Goal: Task Accomplishment & Management: Complete application form

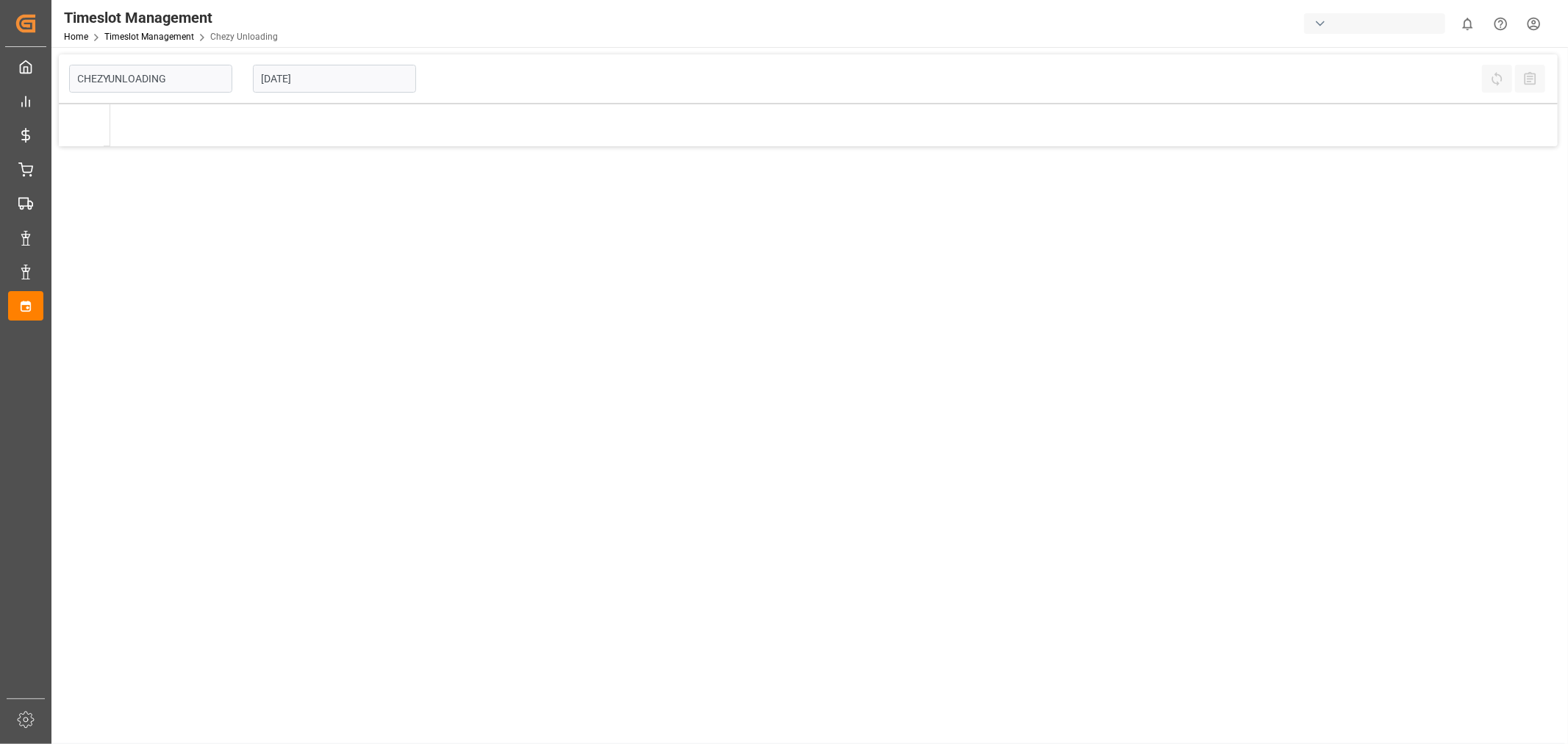
type input "Chezy Unloading"
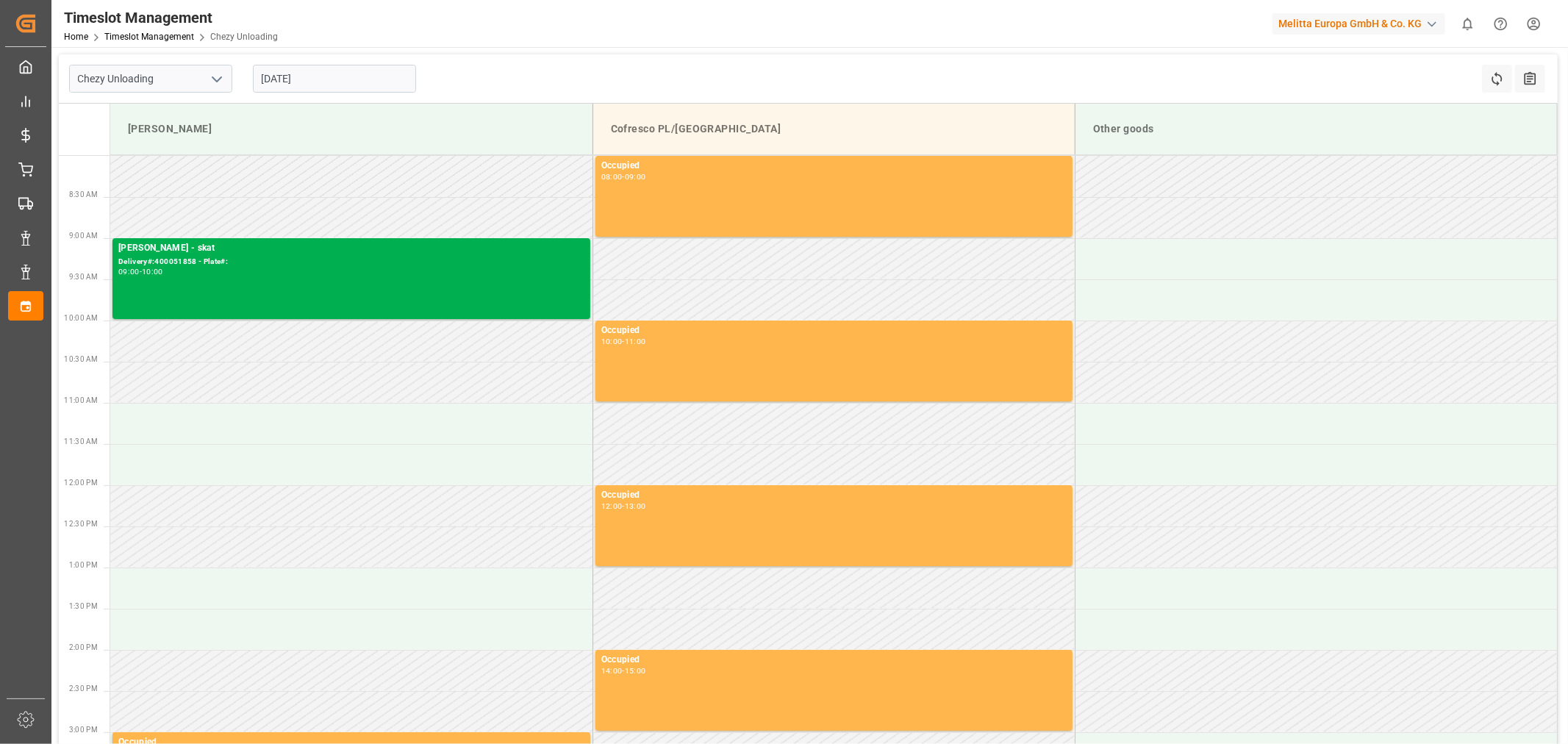
click at [356, 76] on input "[DATE]" at bounding box center [335, 79] width 163 height 28
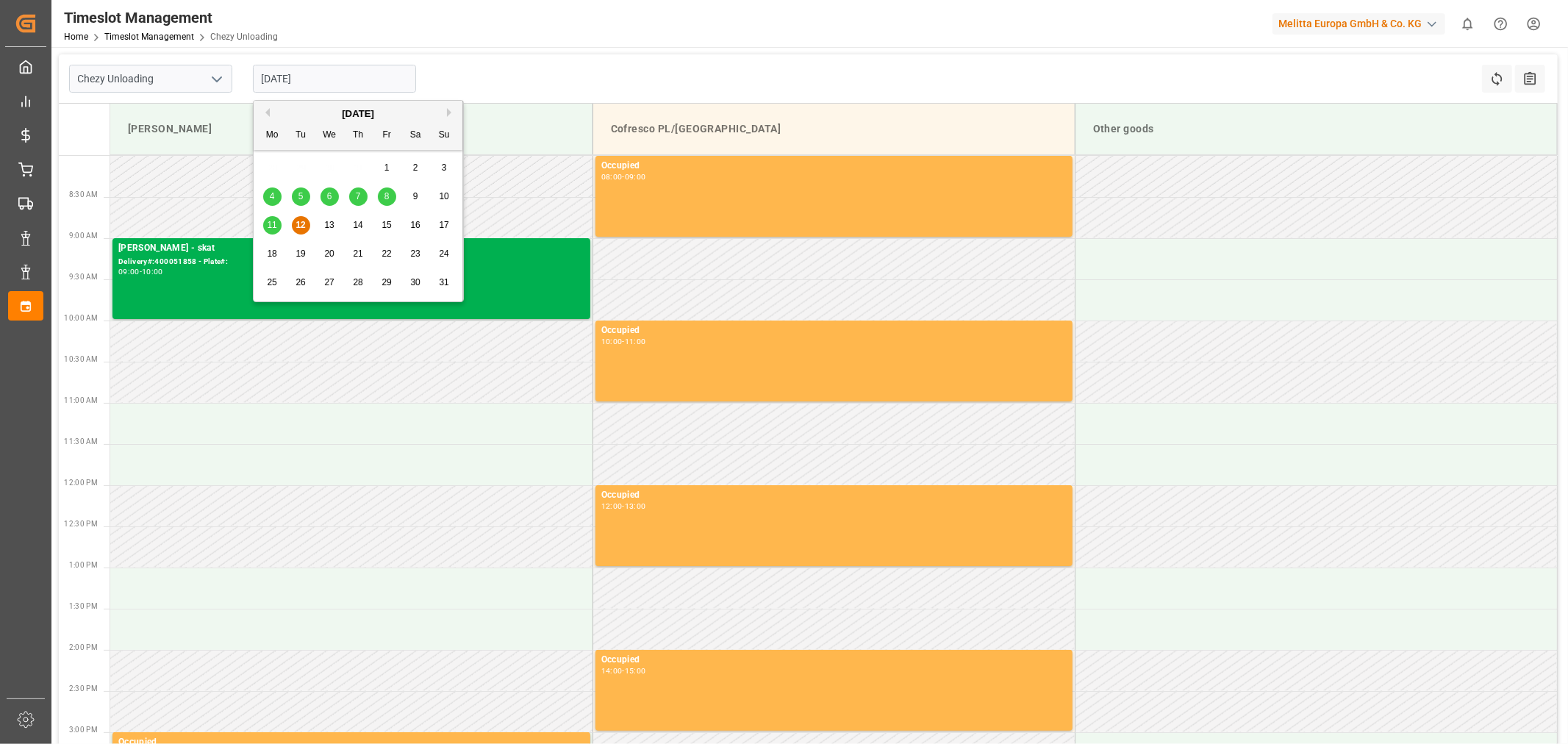
click at [328, 225] on span "13" at bounding box center [329, 225] width 10 height 10
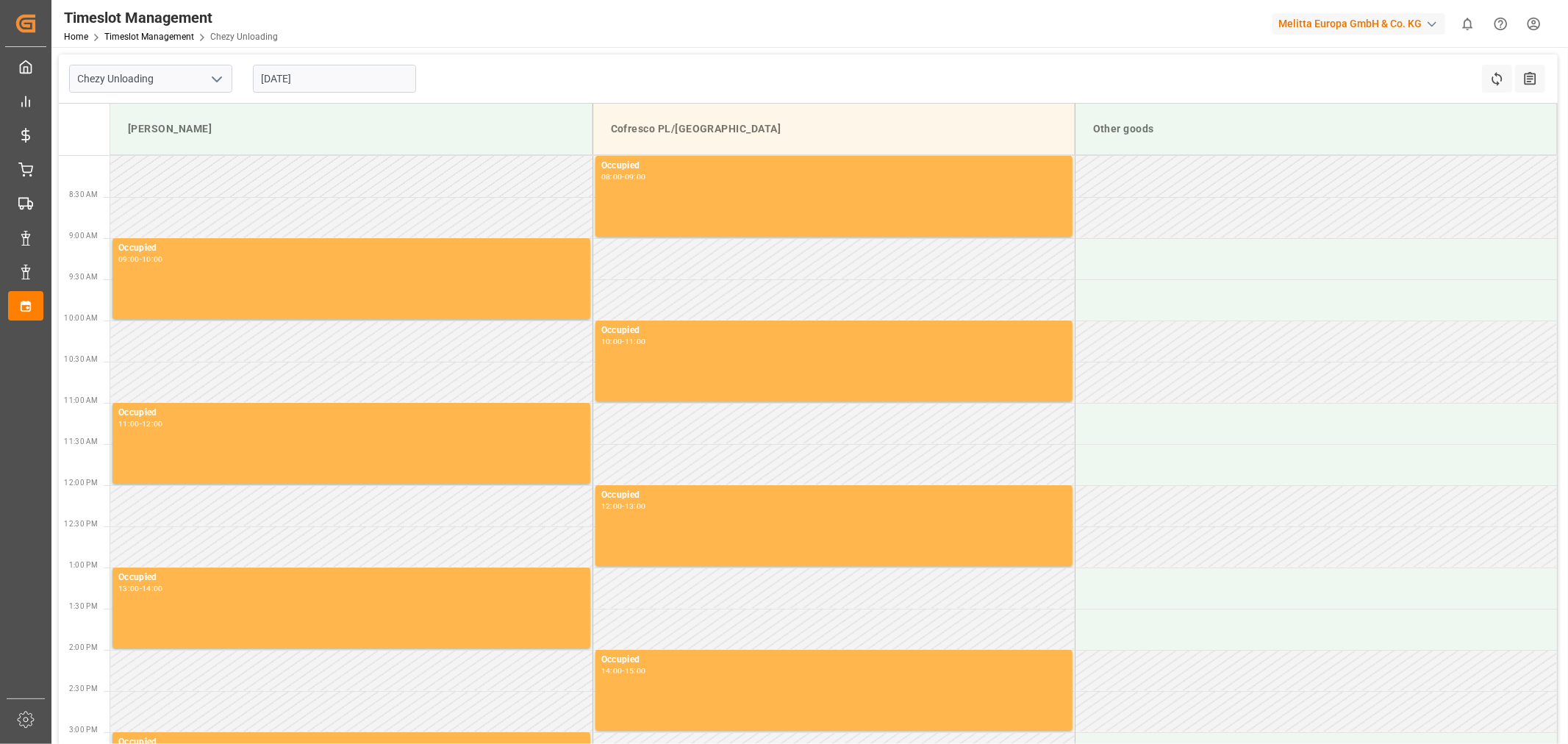
click at [353, 85] on input "[DATE]" at bounding box center [335, 79] width 163 height 28
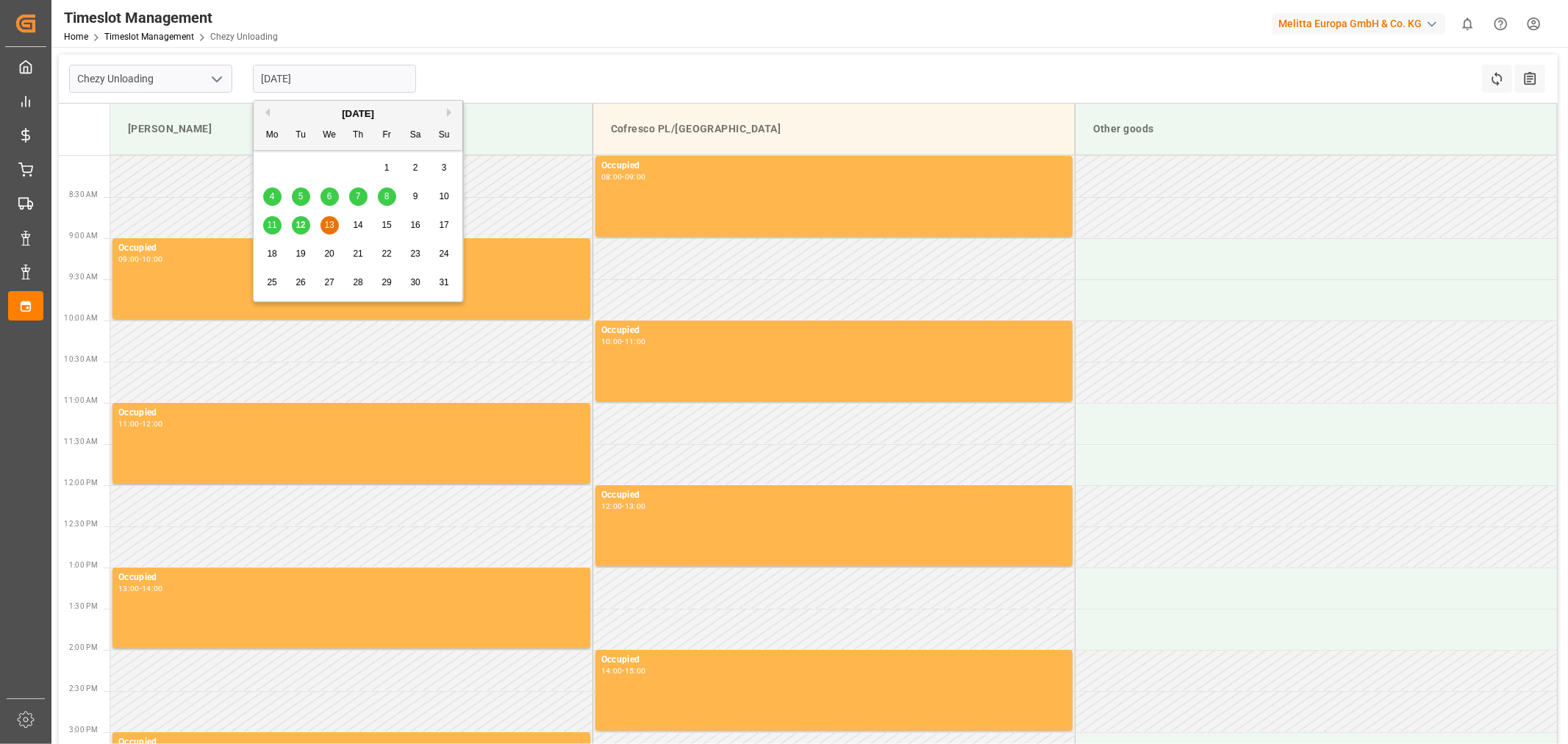
click at [355, 222] on span "14" at bounding box center [358, 225] width 10 height 10
type input "[DATE]"
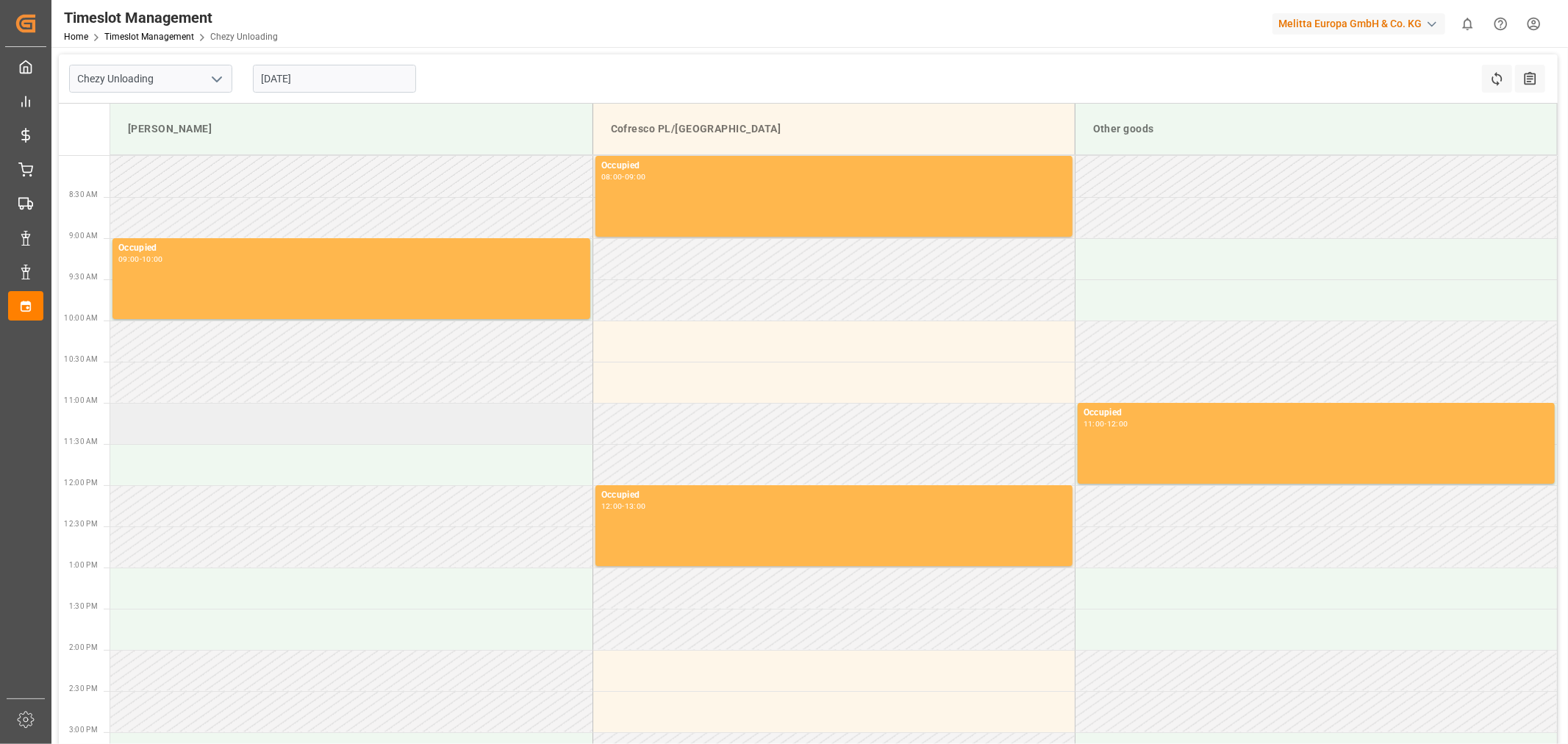
click at [293, 420] on td at bounding box center [352, 424] width 483 height 41
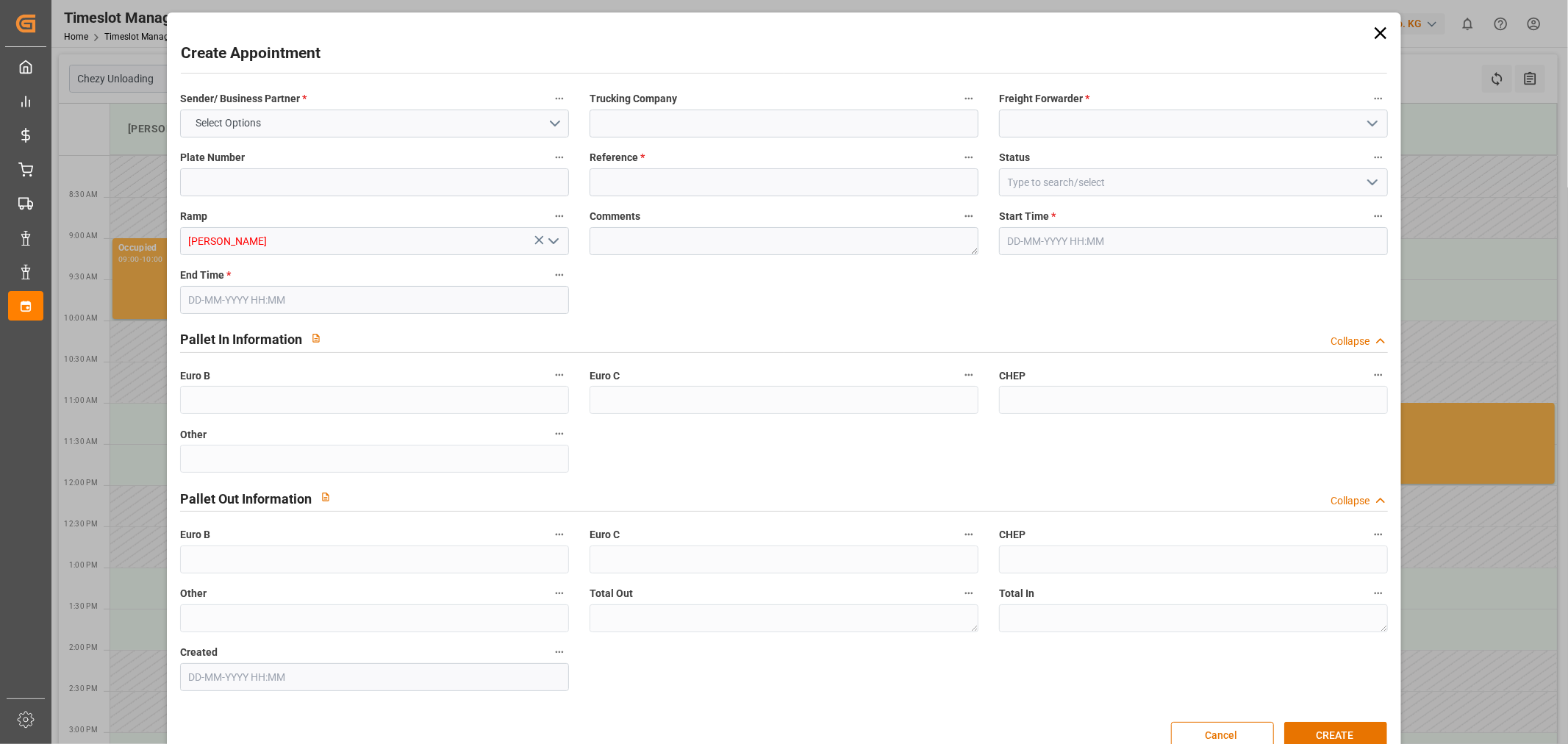
type input "0"
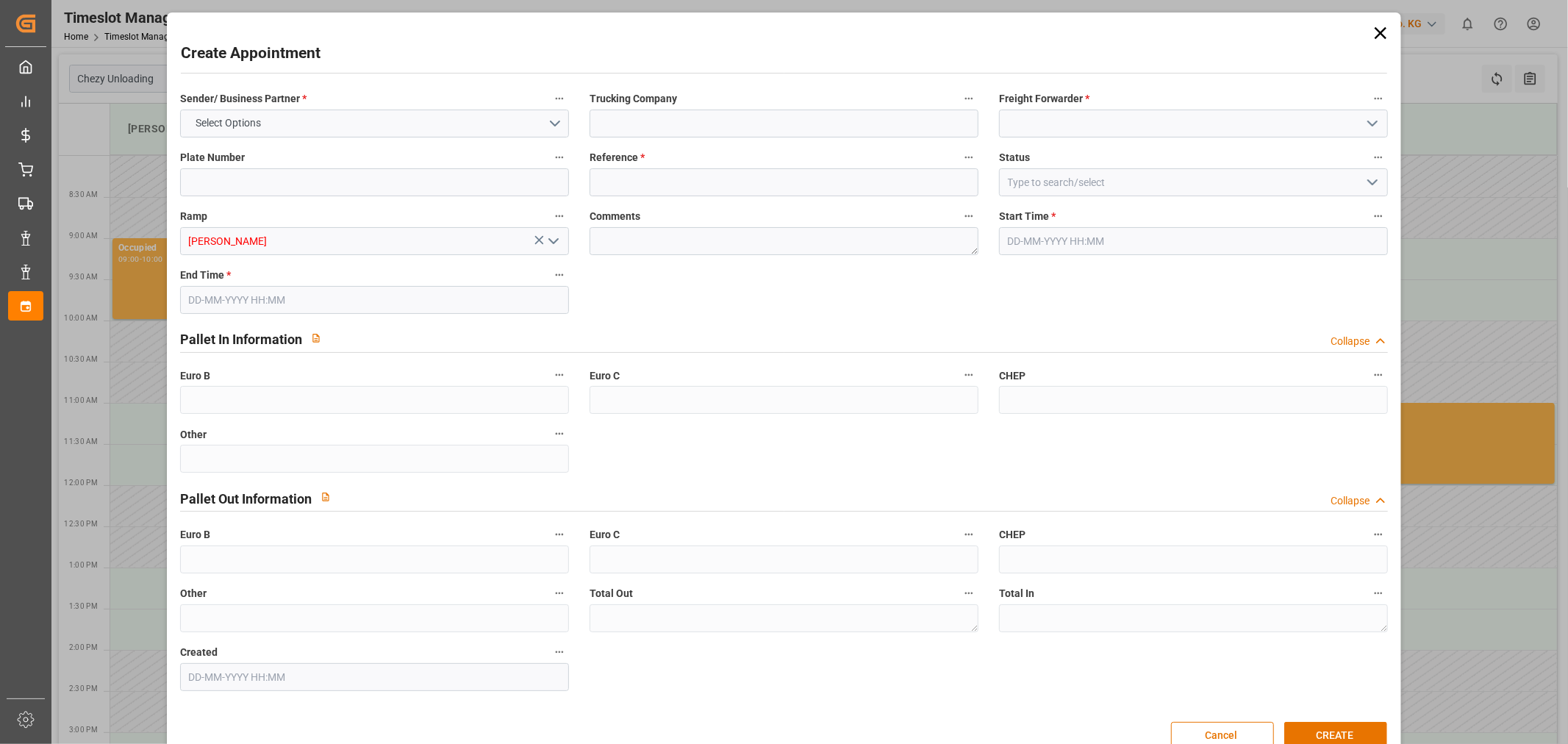
type input "0"
type input "[DATE] 11:00"
type input "[DATE] 12:00"
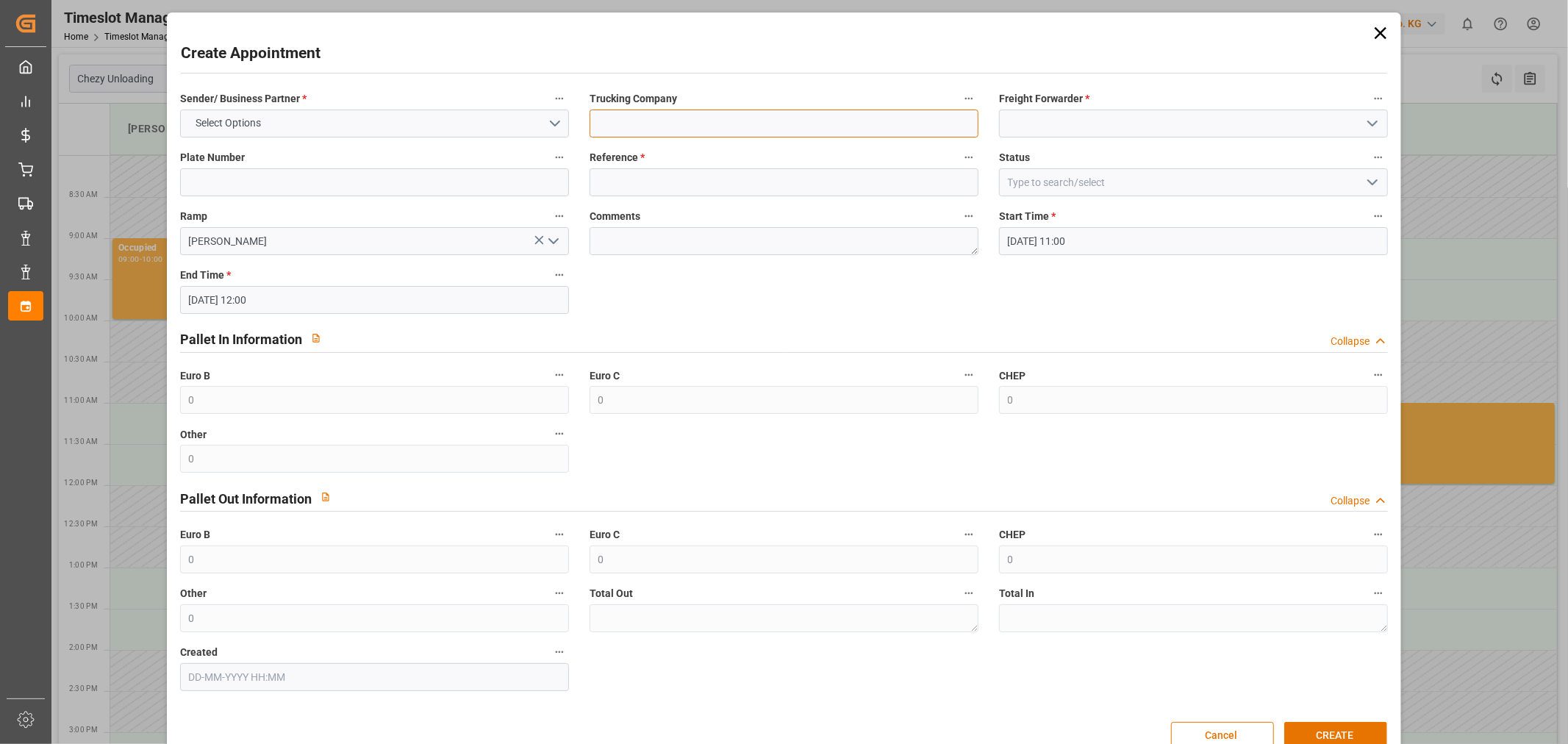
click at [699, 126] on input at bounding box center [784, 123] width 389 height 28
type input "skat"
click at [352, 123] on button "Select Options" at bounding box center [374, 123] width 389 height 28
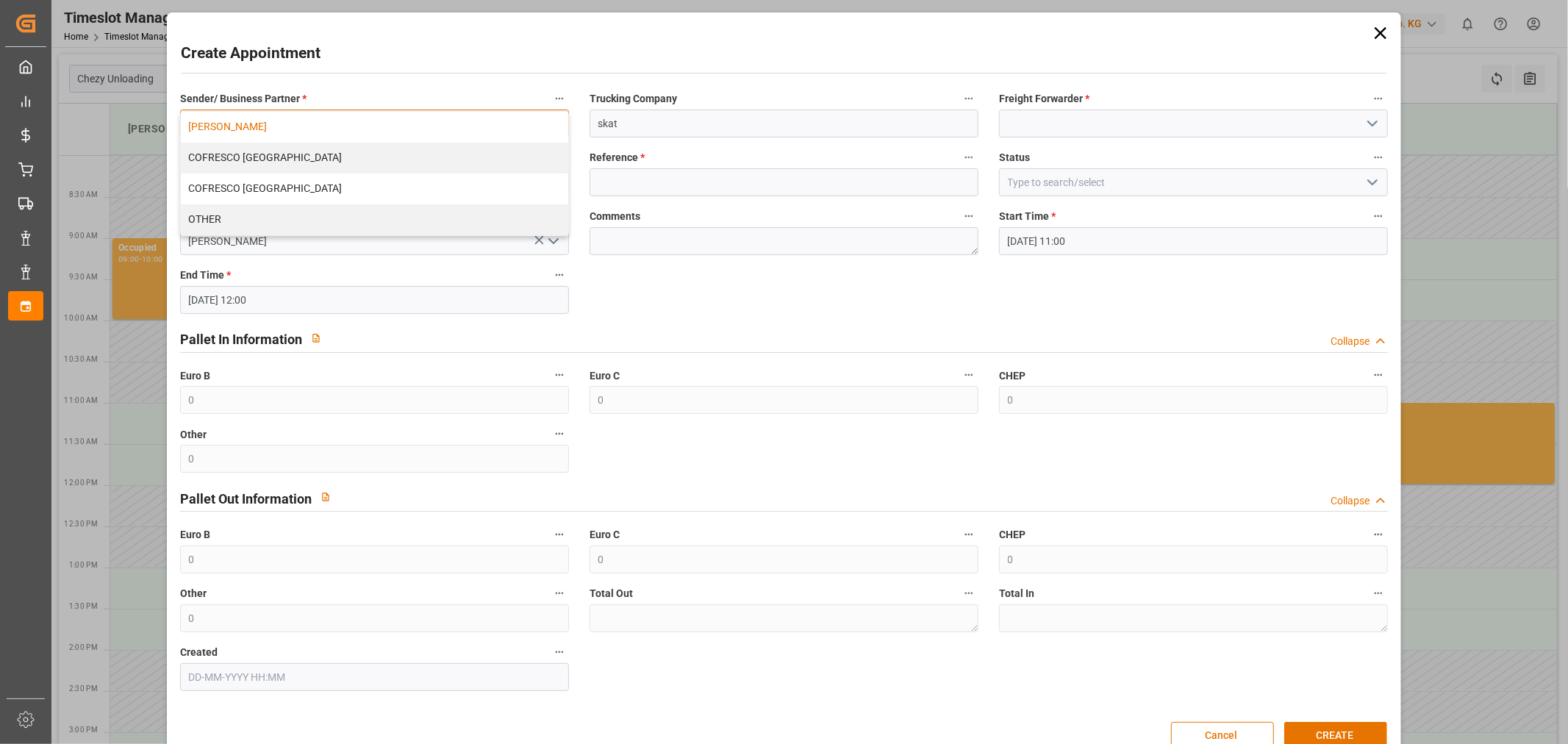
click at [356, 121] on div "[PERSON_NAME]" at bounding box center [374, 126] width 387 height 31
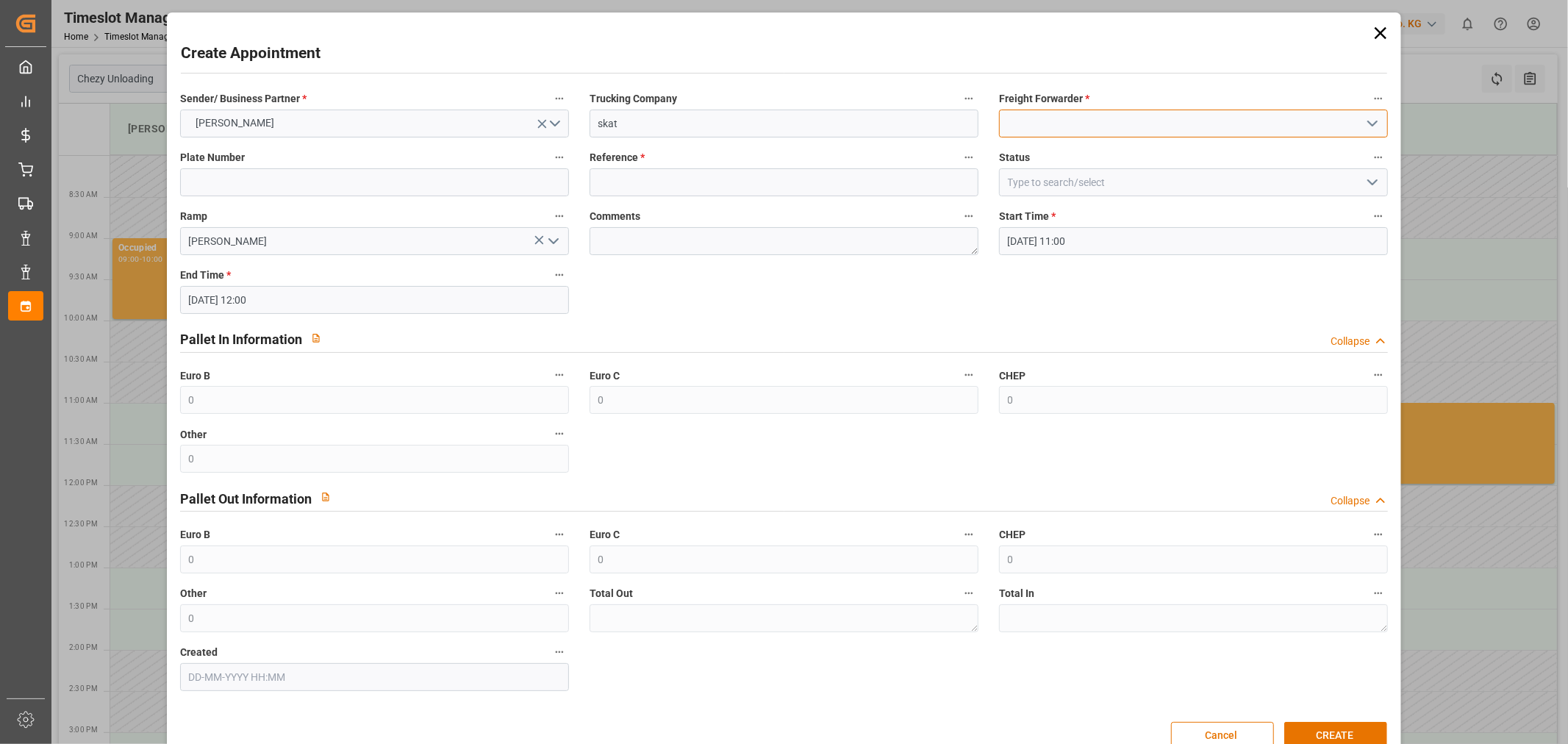
click at [1114, 120] on input at bounding box center [1193, 123] width 389 height 28
click at [1368, 121] on polyline "open menu" at bounding box center [1372, 123] width 9 height 4
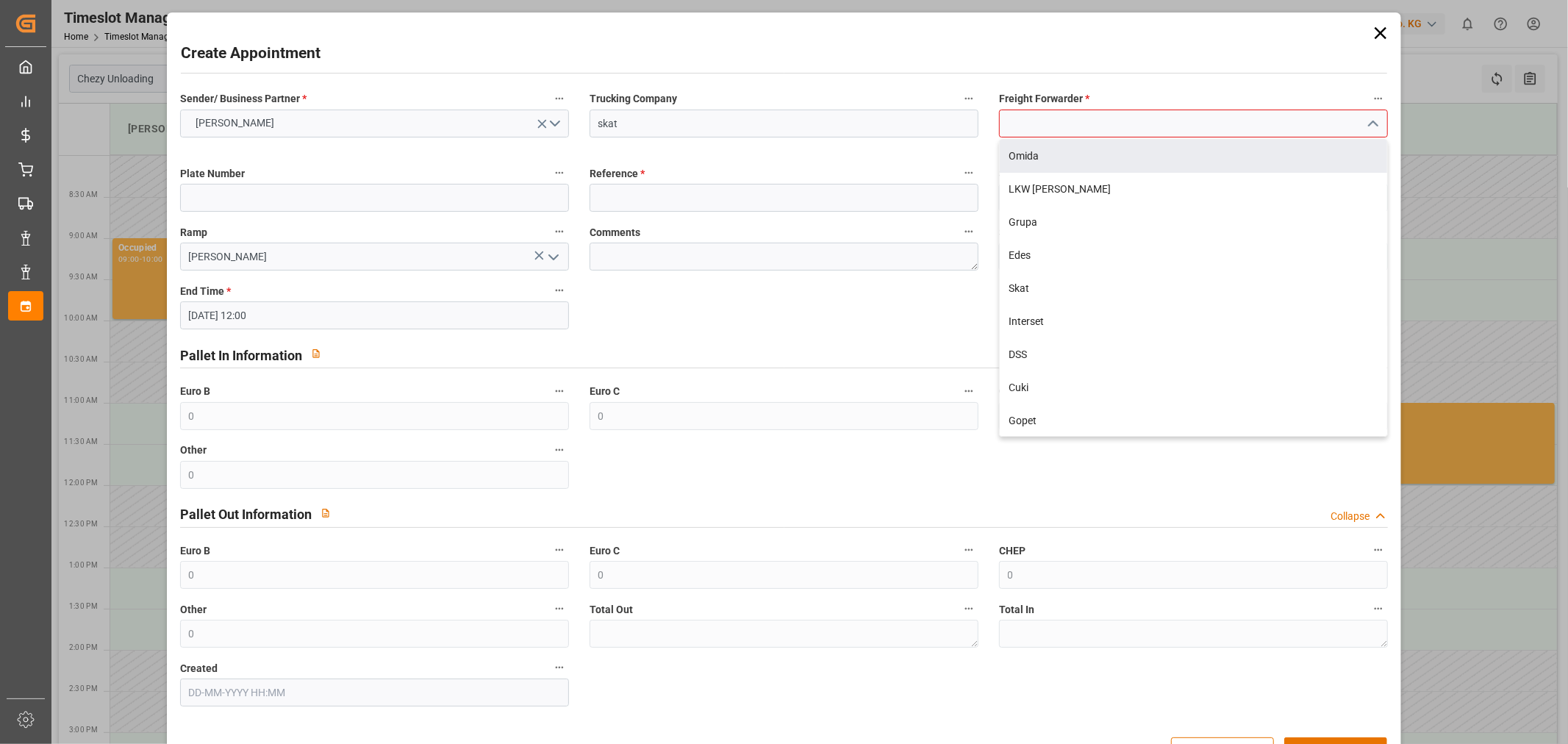
click at [1099, 114] on input at bounding box center [1193, 123] width 389 height 28
click at [1052, 160] on div "Skat" at bounding box center [1193, 157] width 387 height 34
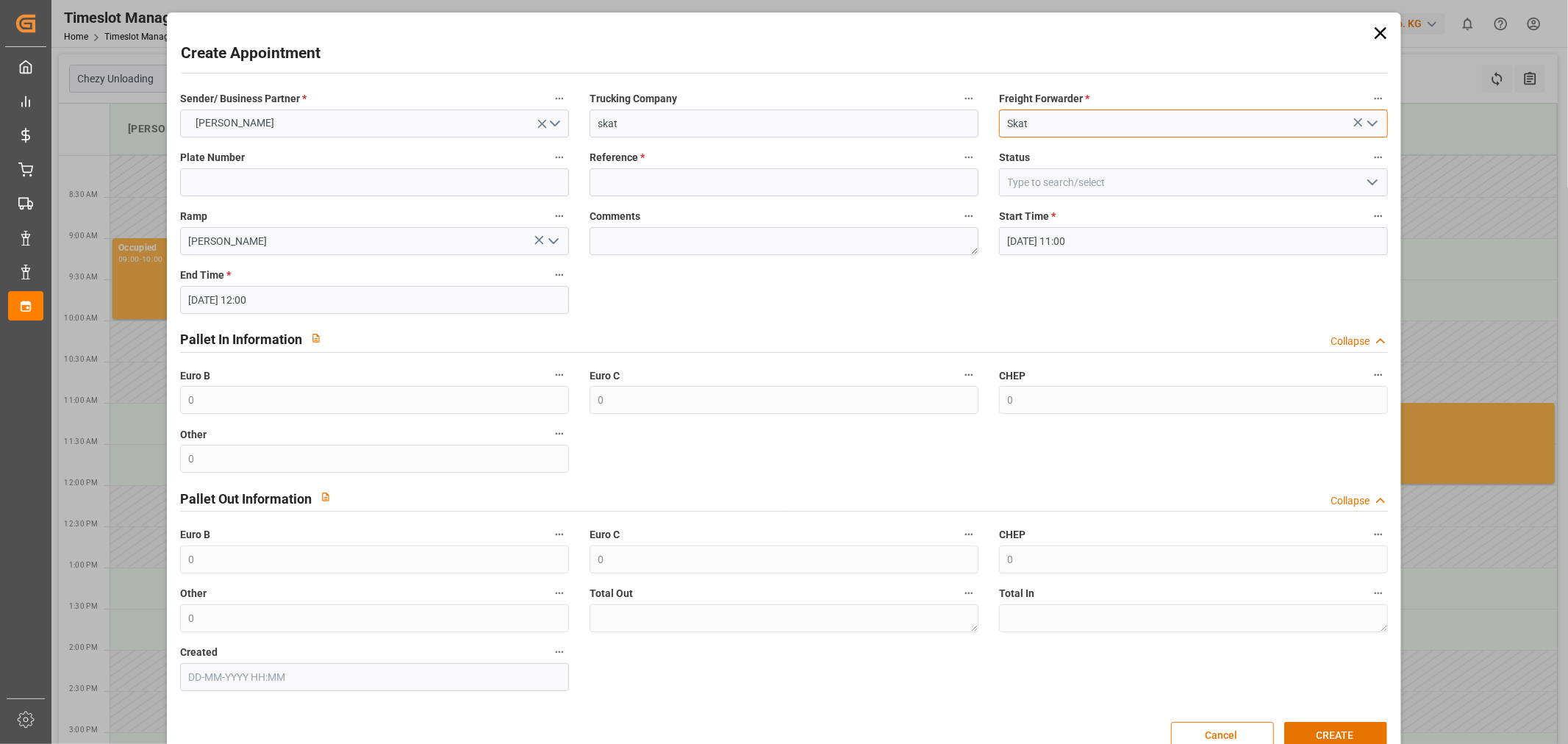
type input "Skat"
click at [649, 198] on div "Reference *" at bounding box center [784, 172] width 410 height 59
click at [666, 172] on input at bounding box center [784, 182] width 389 height 28
paste input "400051939"
type input "400051939"
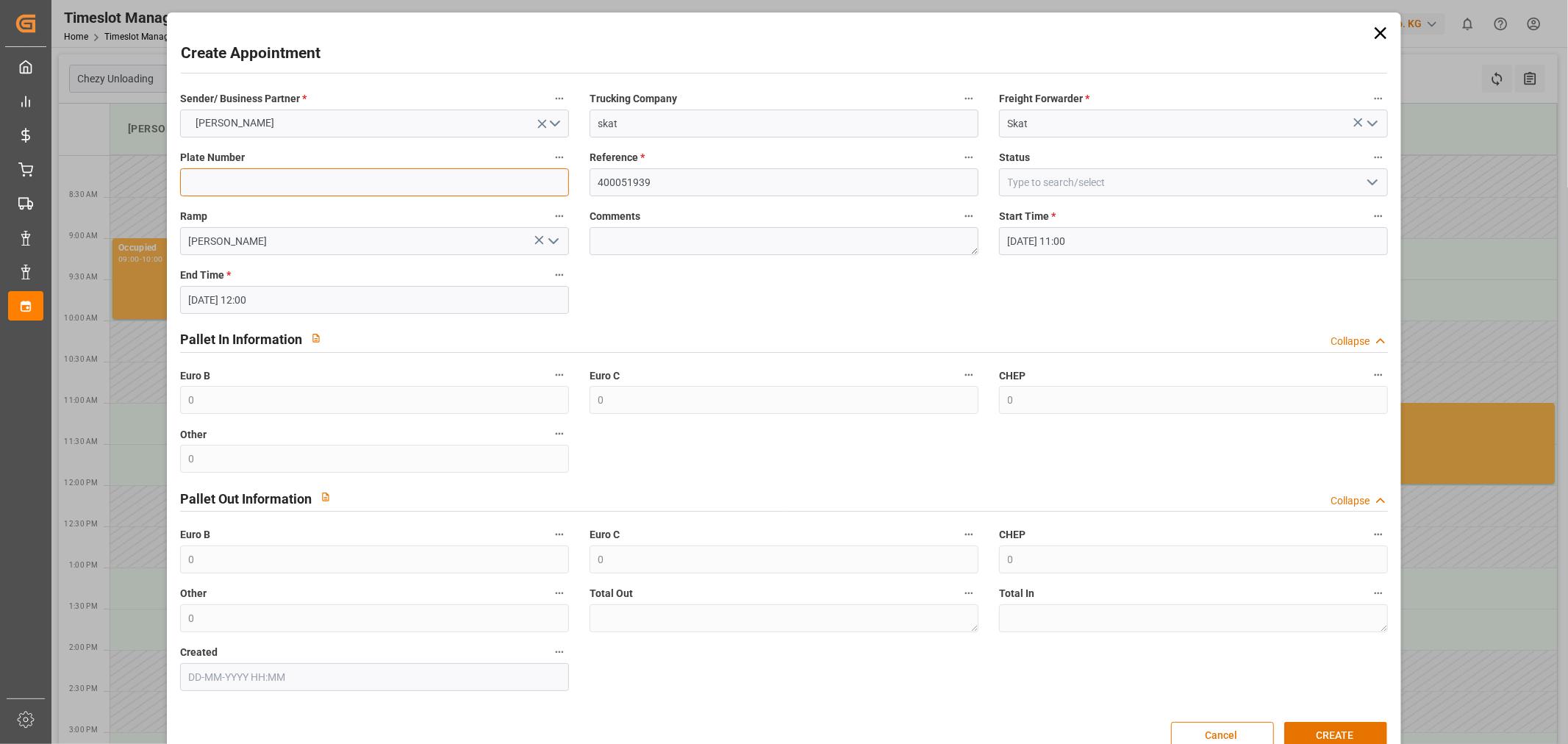
click at [475, 178] on input at bounding box center [374, 182] width 389 height 28
click at [1347, 723] on button "CREATE" at bounding box center [1336, 736] width 102 height 28
